Goal: Navigation & Orientation: Find specific page/section

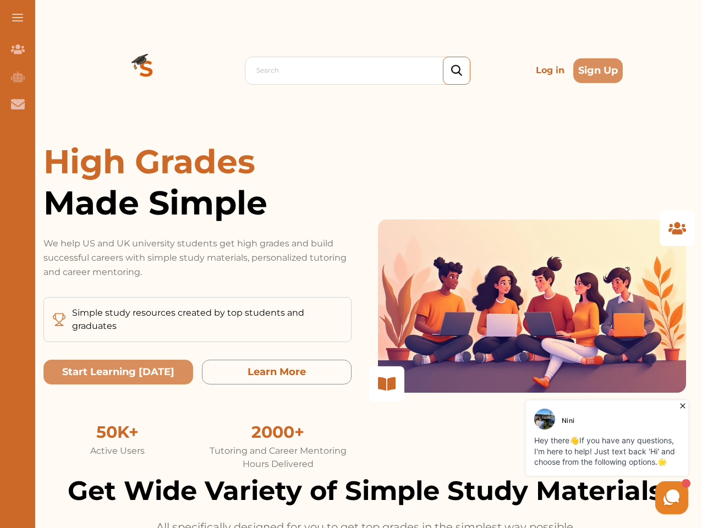
click at [351, 264] on p "We help US and UK university students get high grades and build successful care…" at bounding box center [197, 258] width 308 height 43
click at [18, 18] on span at bounding box center [17, 17] width 11 height 1
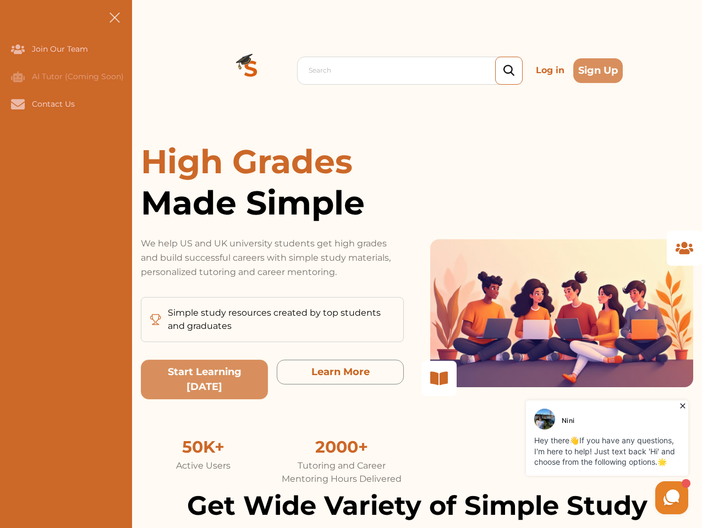
click at [18, 49] on icon "Join Our Team" at bounding box center [18, 49] width 14 height 9
click at [18, 77] on icon "AI Tutor (Coming Soon)" at bounding box center [18, 76] width 14 height 11
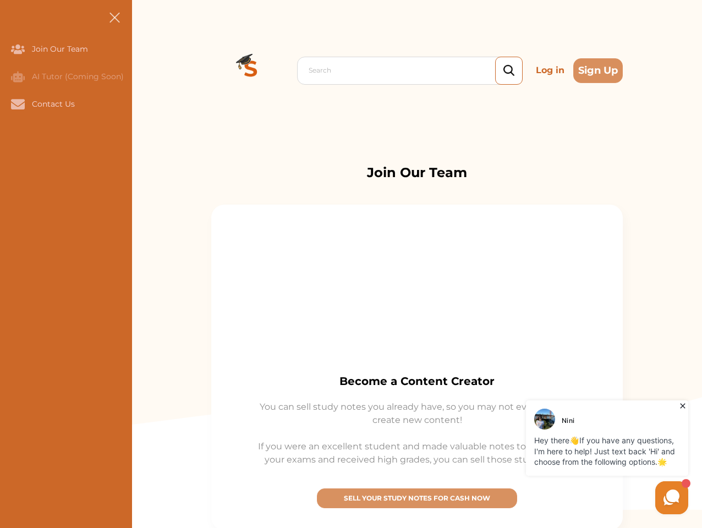
click at [18, 104] on icon "Contact Us" at bounding box center [18, 104] width 14 height 10
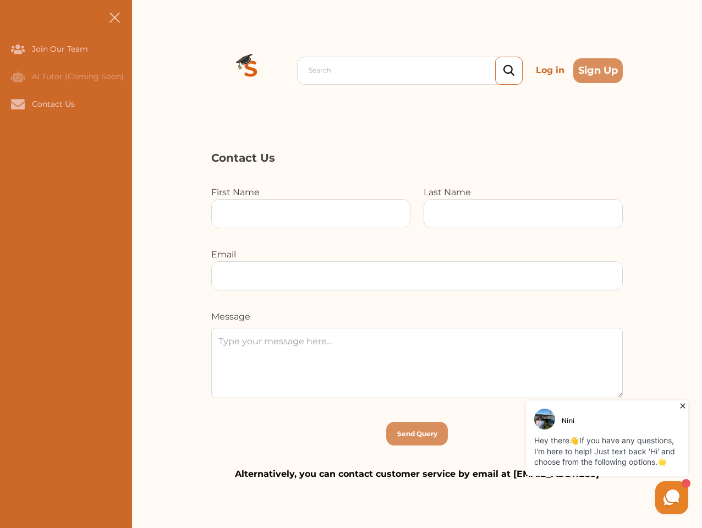
click at [146, 70] on div "Search Log in Sign Up Search Log in Sign Up" at bounding box center [417, 70] width 570 height 141
click at [550, 70] on p "Log in" at bounding box center [550, 70] width 37 height 22
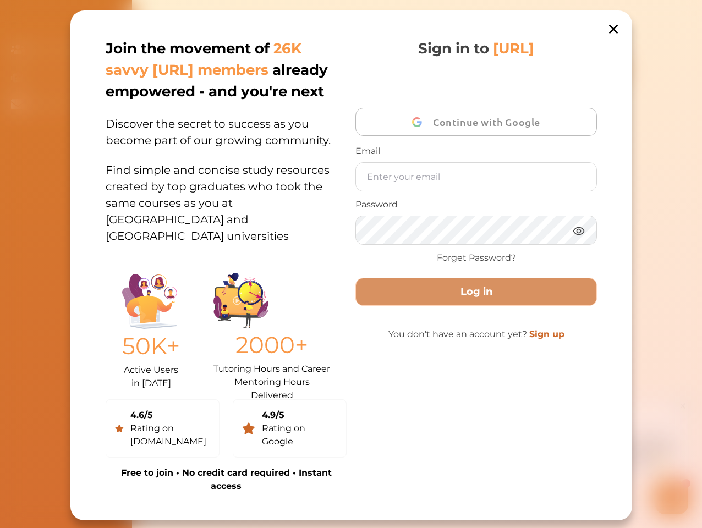
click at [598, 70] on div "Join the movement of 26K savvy [URL] members already empowered - and you're nex…" at bounding box center [351, 265] width 562 height 510
click at [118, 372] on div "50K+ Active Users in [DATE] 2000+ Tutoring Hours and Career Mentoring Hours Del…" at bounding box center [226, 328] width 241 height 124
